Goal: Task Accomplishment & Management: Use online tool/utility

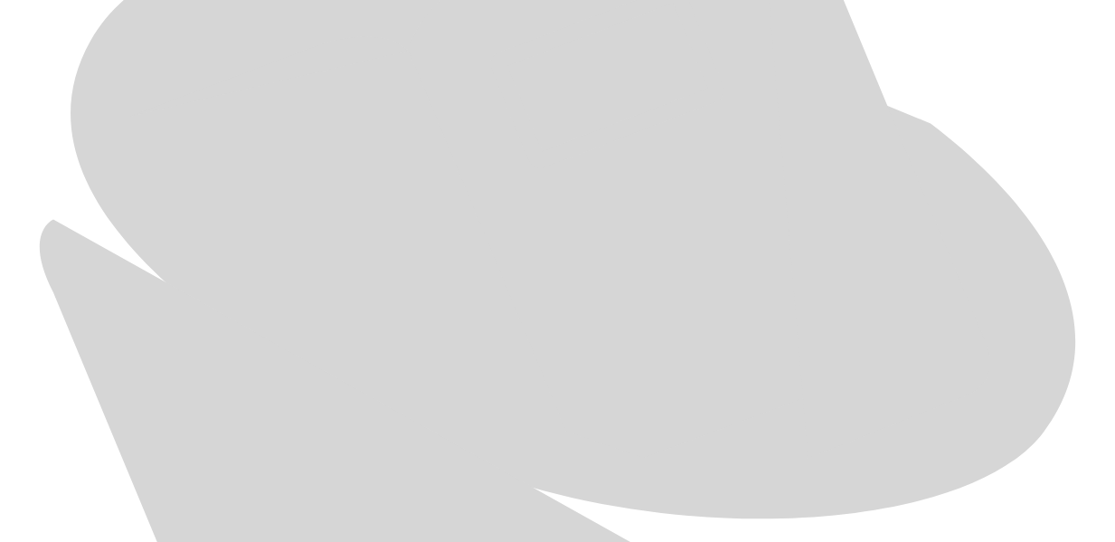
scroll to position [865, 0]
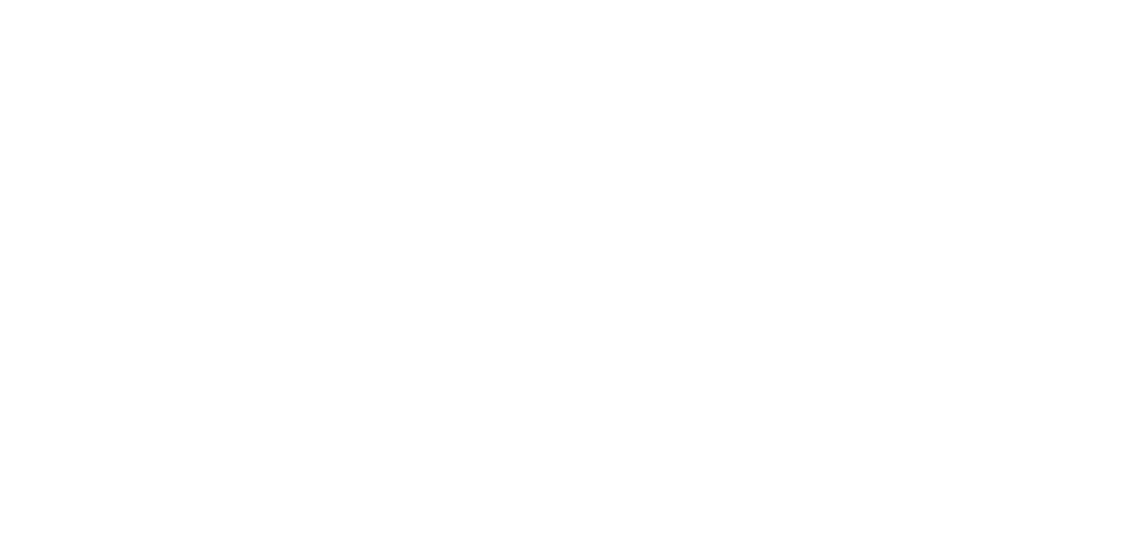
type input "SEP-25"
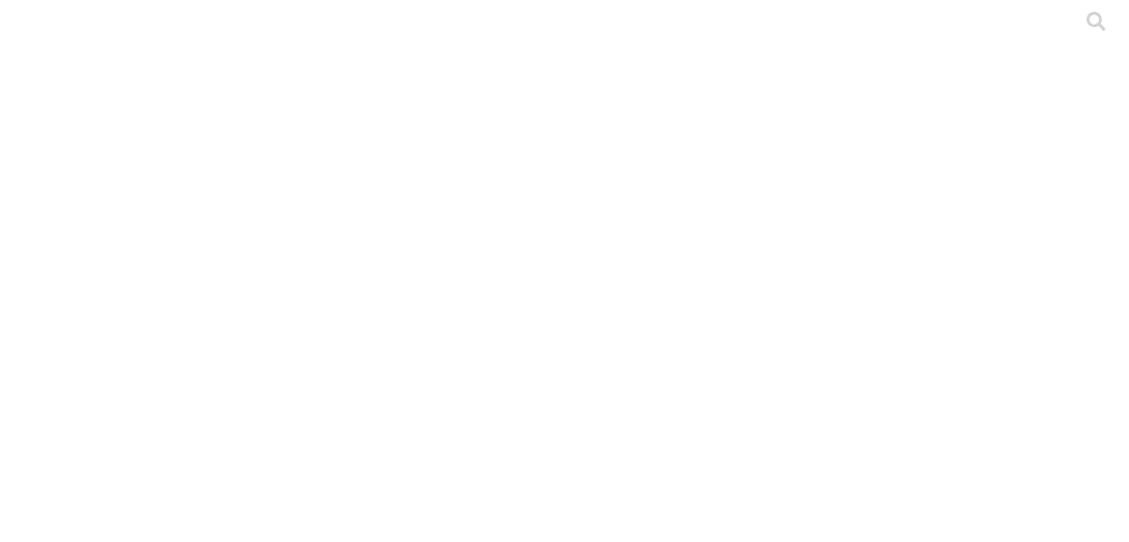
type input "SEP-25"
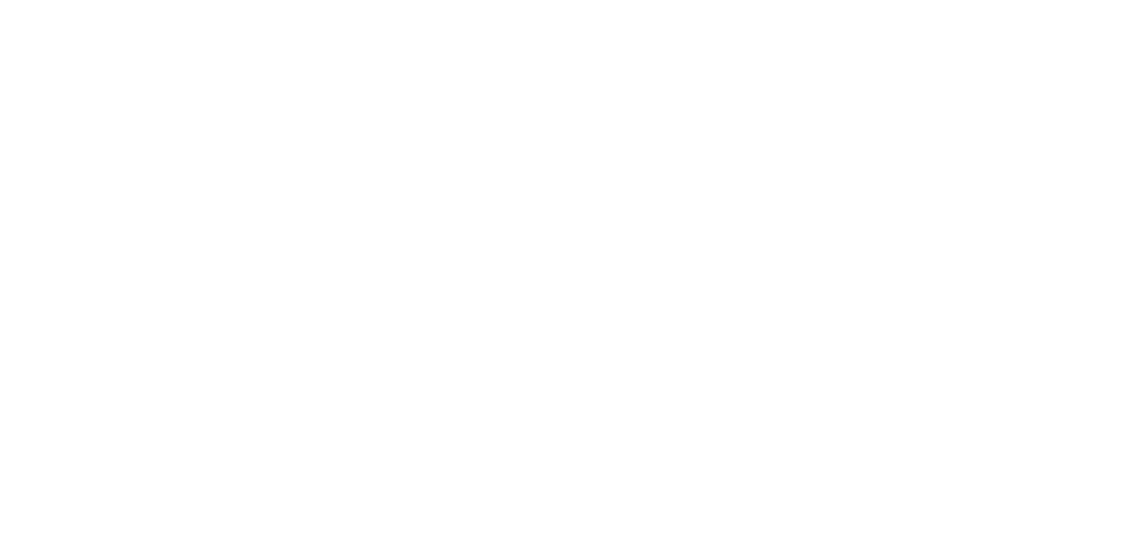
type input "SEP-25"
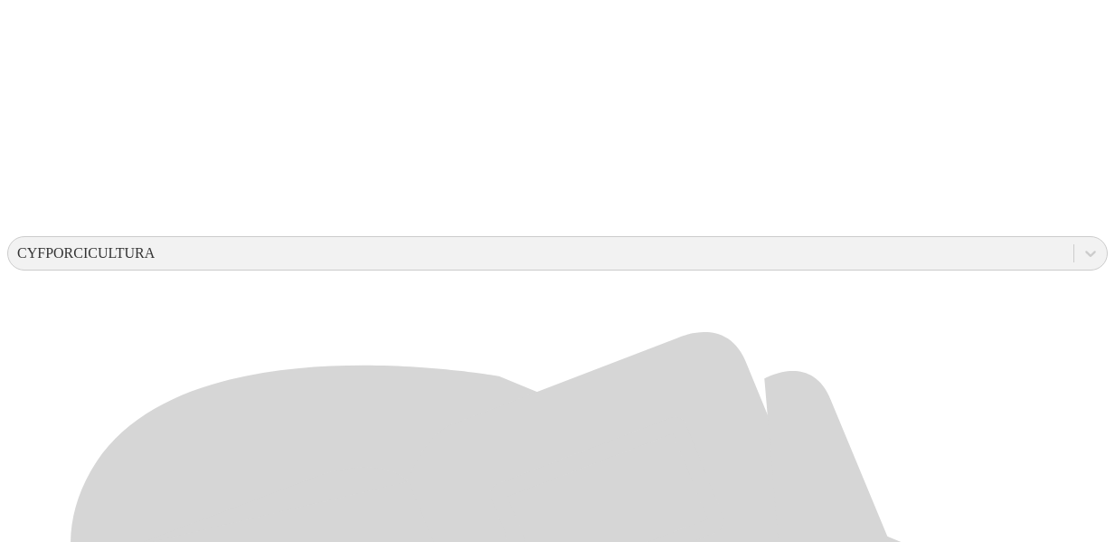
scroll to position [519, 0]
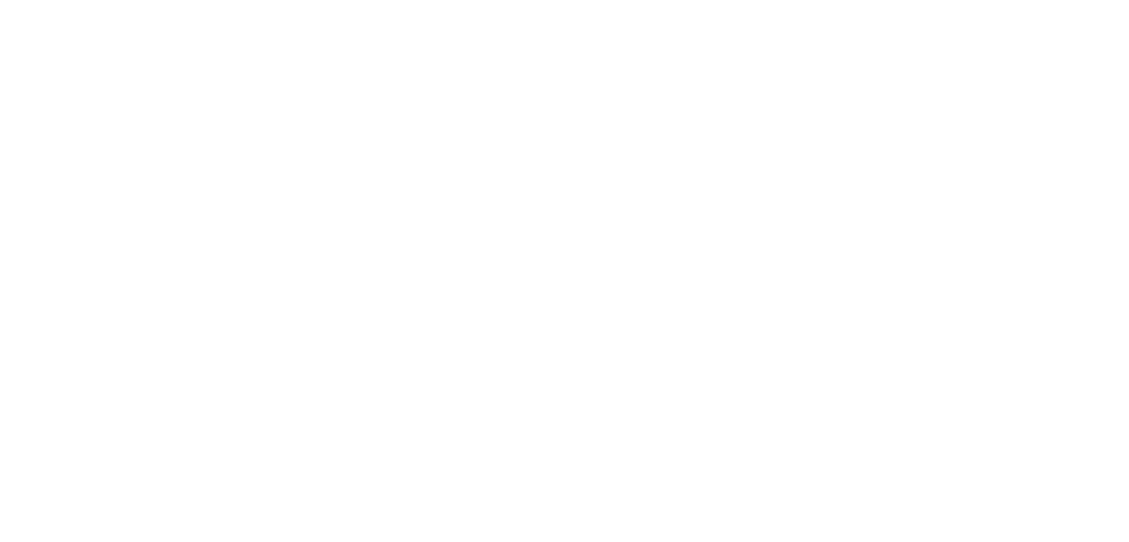
type input "SEP-25"
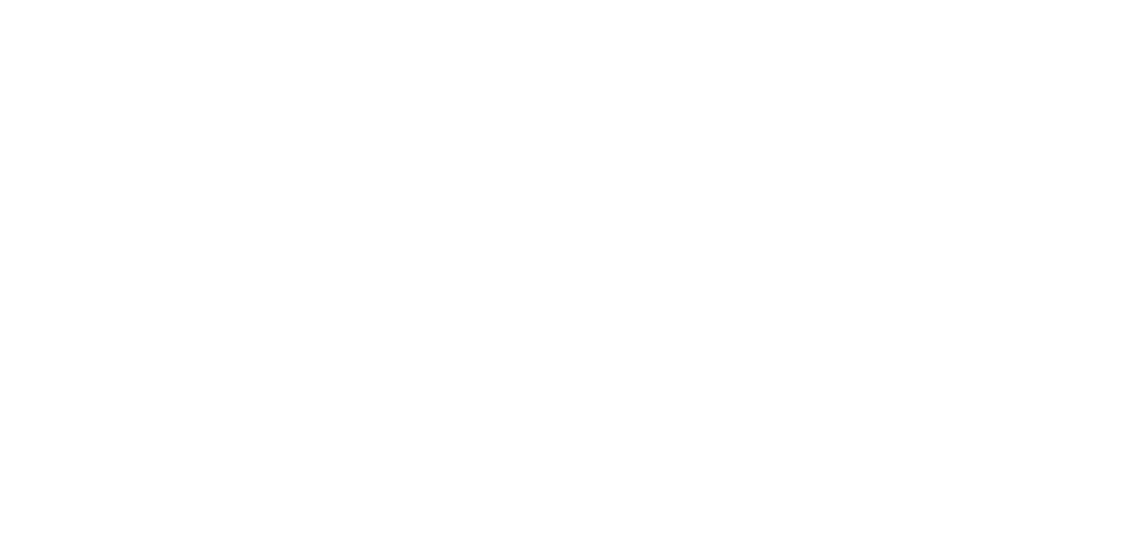
type input "SEP-25"
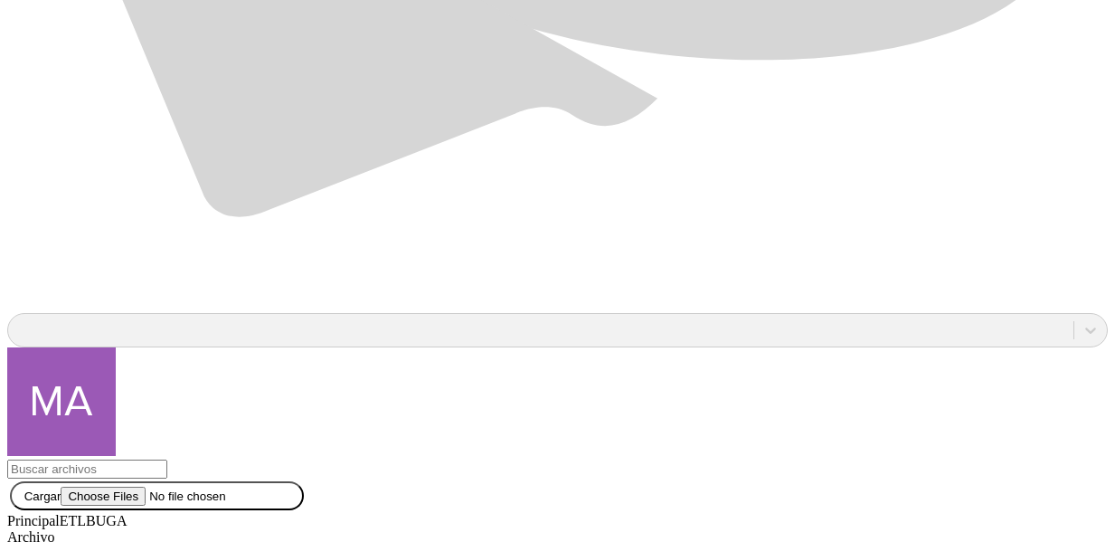
scroll to position [1405, 0]
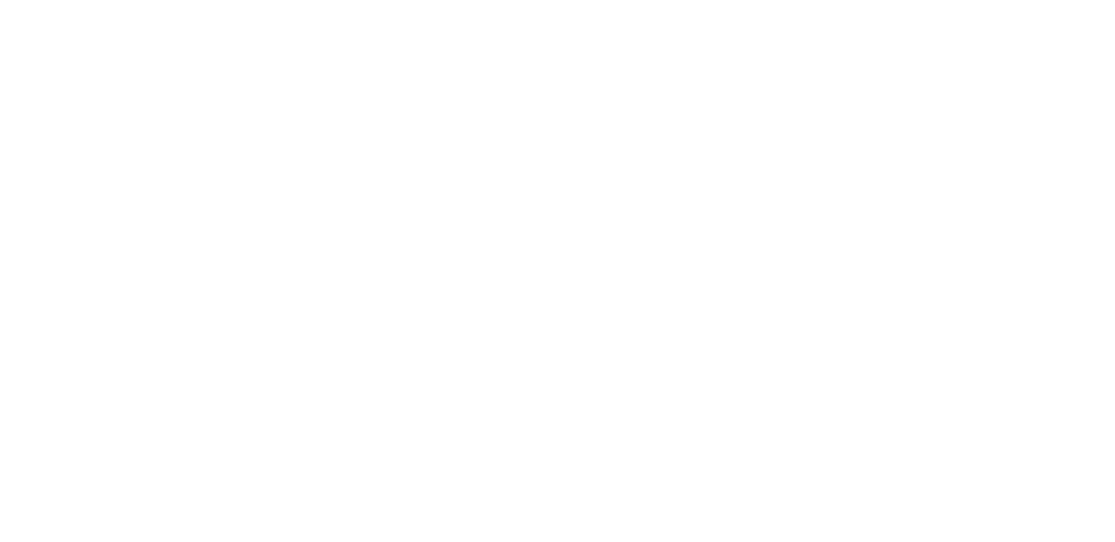
scroll to position [0, 0]
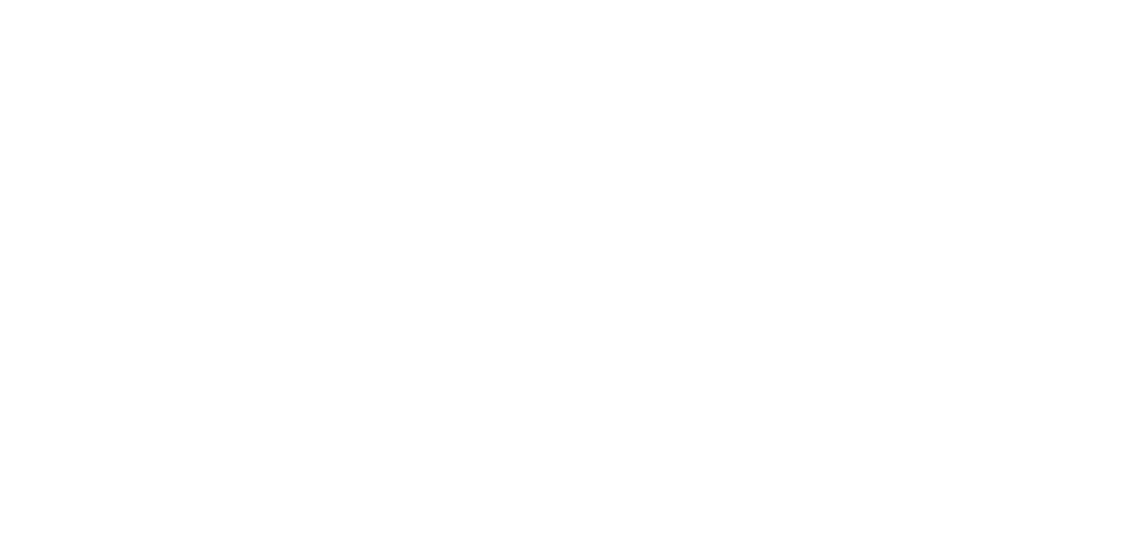
type input "SEP-25"
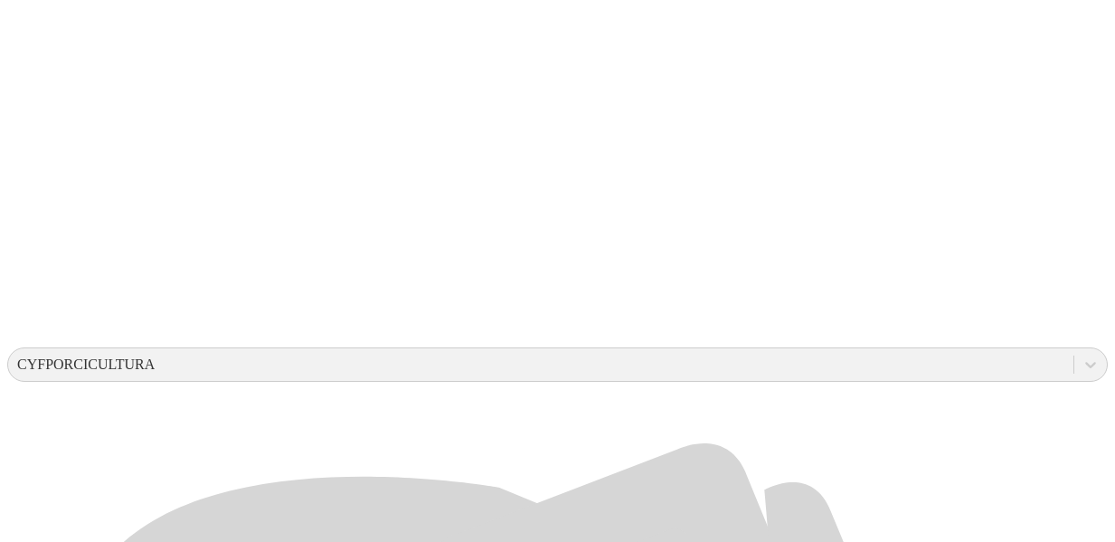
scroll to position [407, 0]
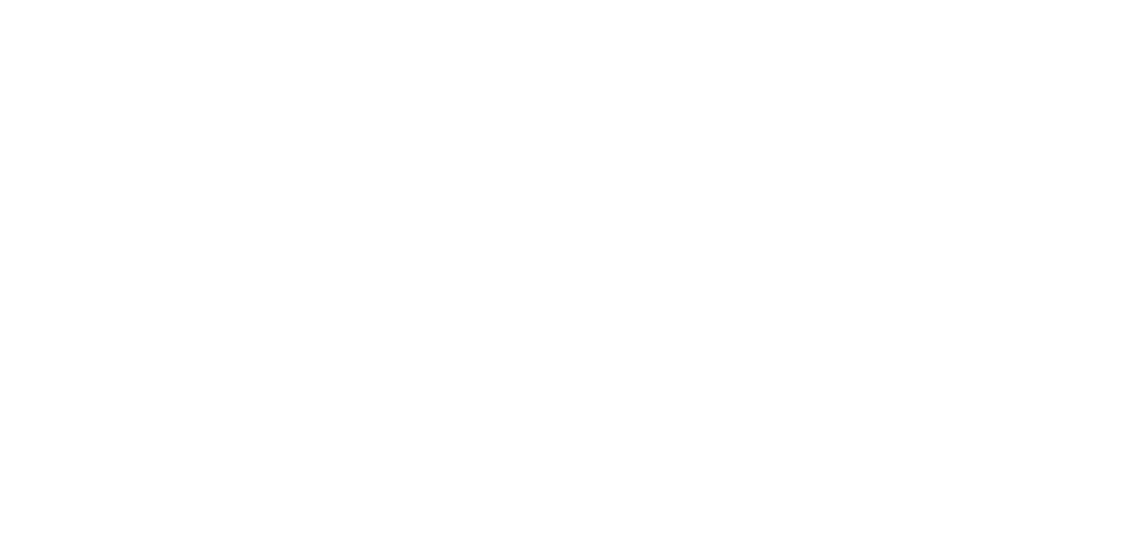
type input "SEP-25"
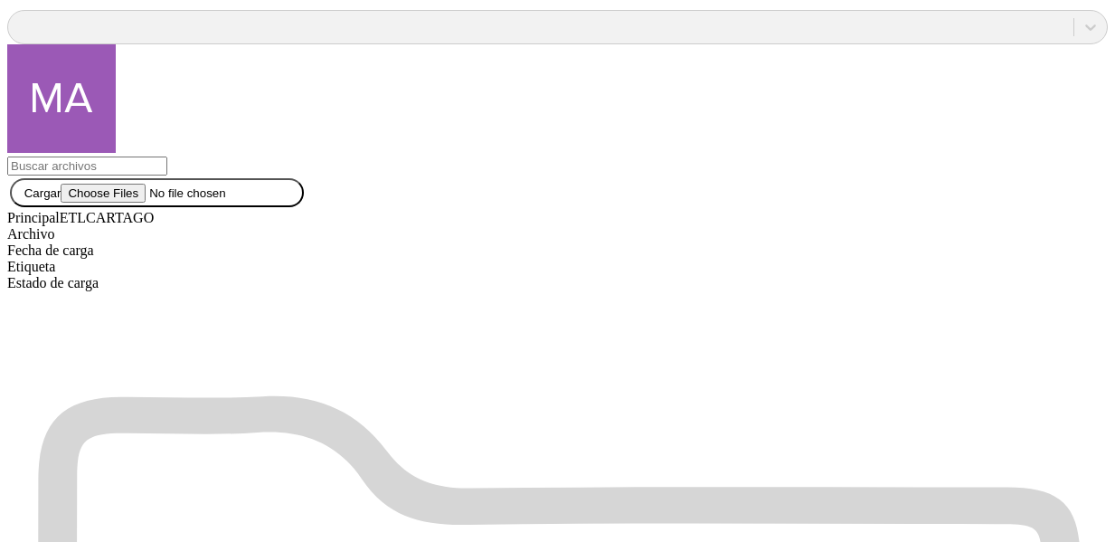
scroll to position [1702, 0]
